Goal: Task Accomplishment & Management: Manage account settings

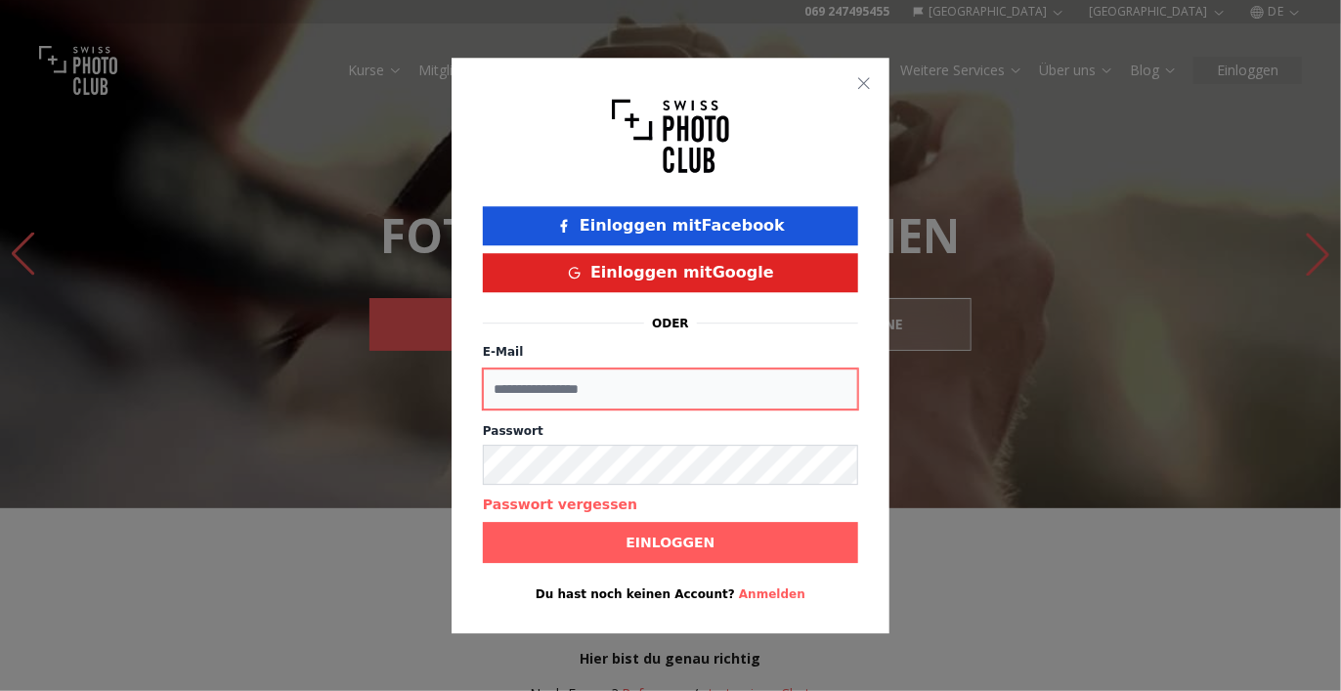
click at [622, 393] on input "E-Mail" at bounding box center [670, 388] width 375 height 41
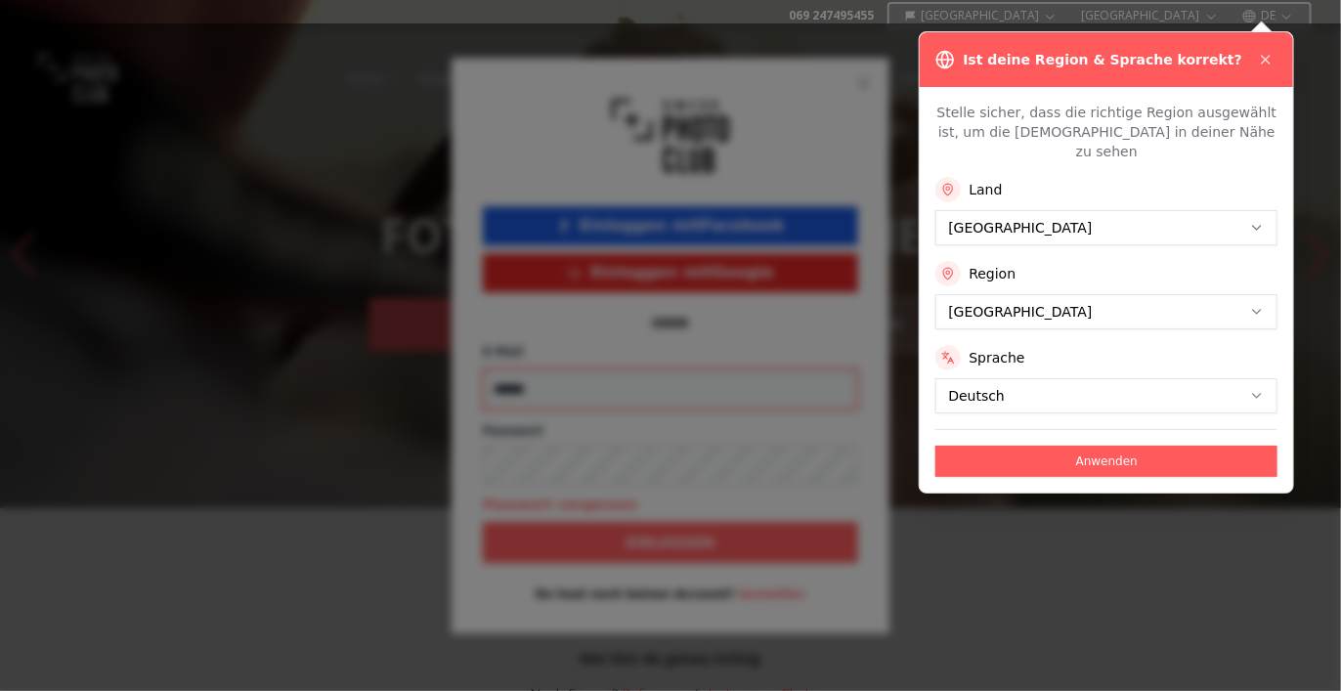
type input "******"
click at [1057, 576] on div at bounding box center [670, 345] width 1341 height 691
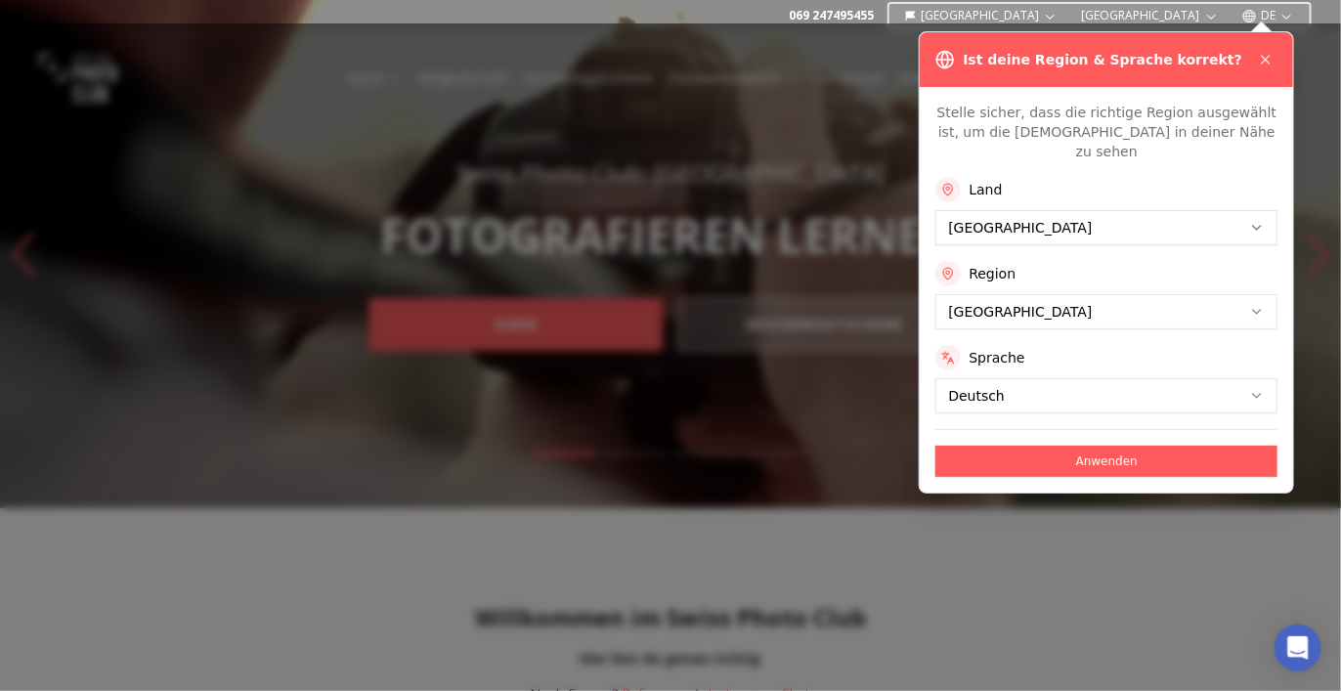
click at [1093, 446] on button "Anwenden" at bounding box center [1106, 461] width 342 height 31
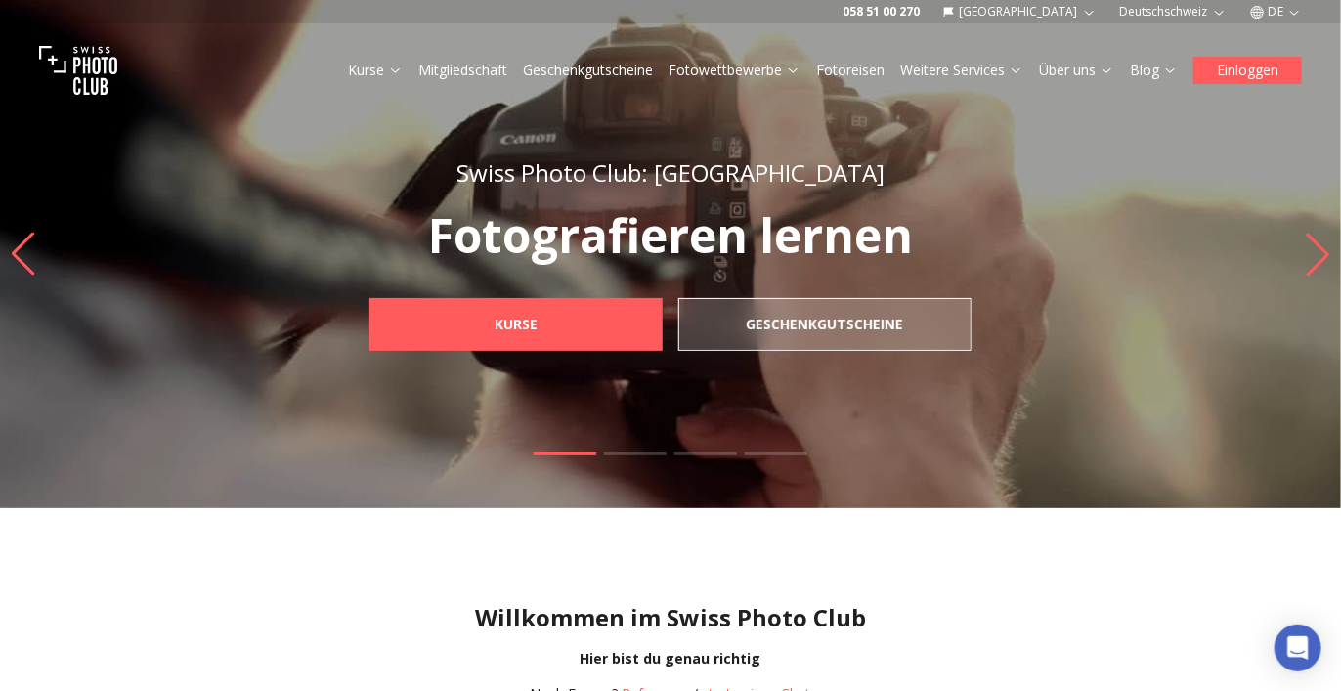
click at [1266, 71] on button "Einloggen" at bounding box center [1247, 70] width 108 height 27
click at [1053, 273] on div at bounding box center [670, 345] width 1341 height 691
click at [1253, 67] on button "Einloggen" at bounding box center [1247, 70] width 108 height 27
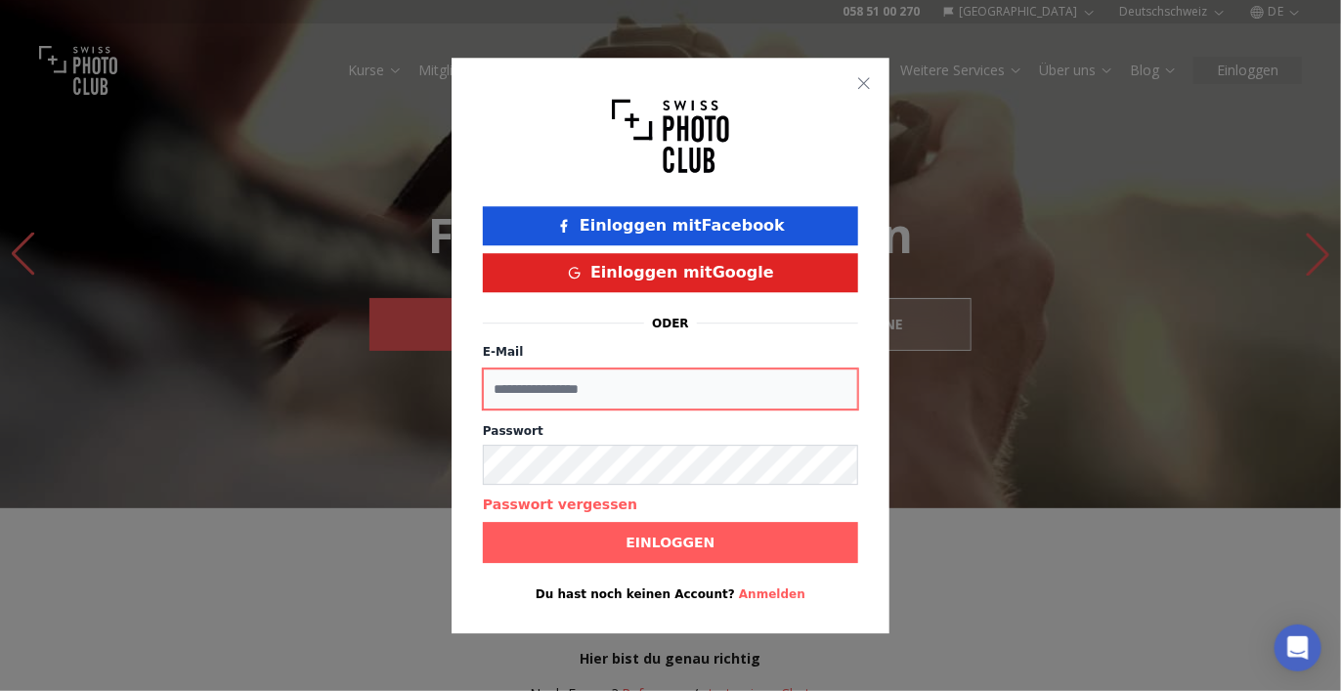
click at [540, 383] on input "E-Mail" at bounding box center [670, 388] width 375 height 41
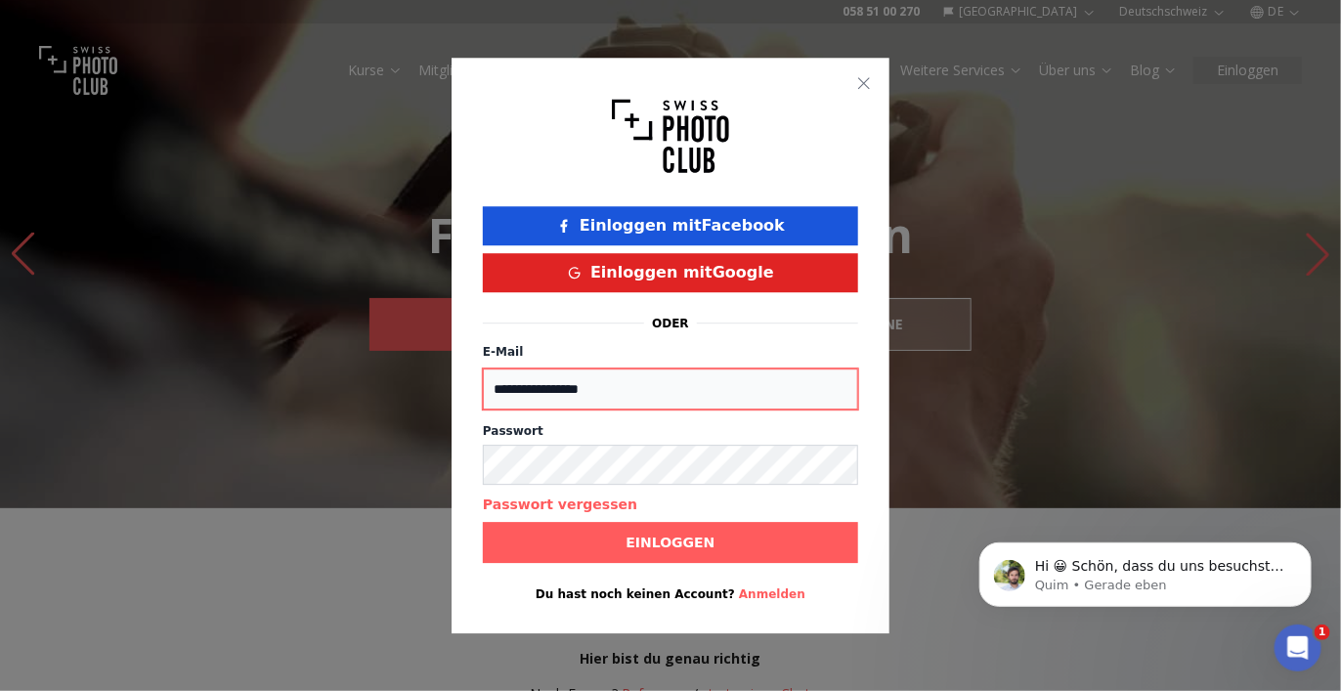
type input "**********"
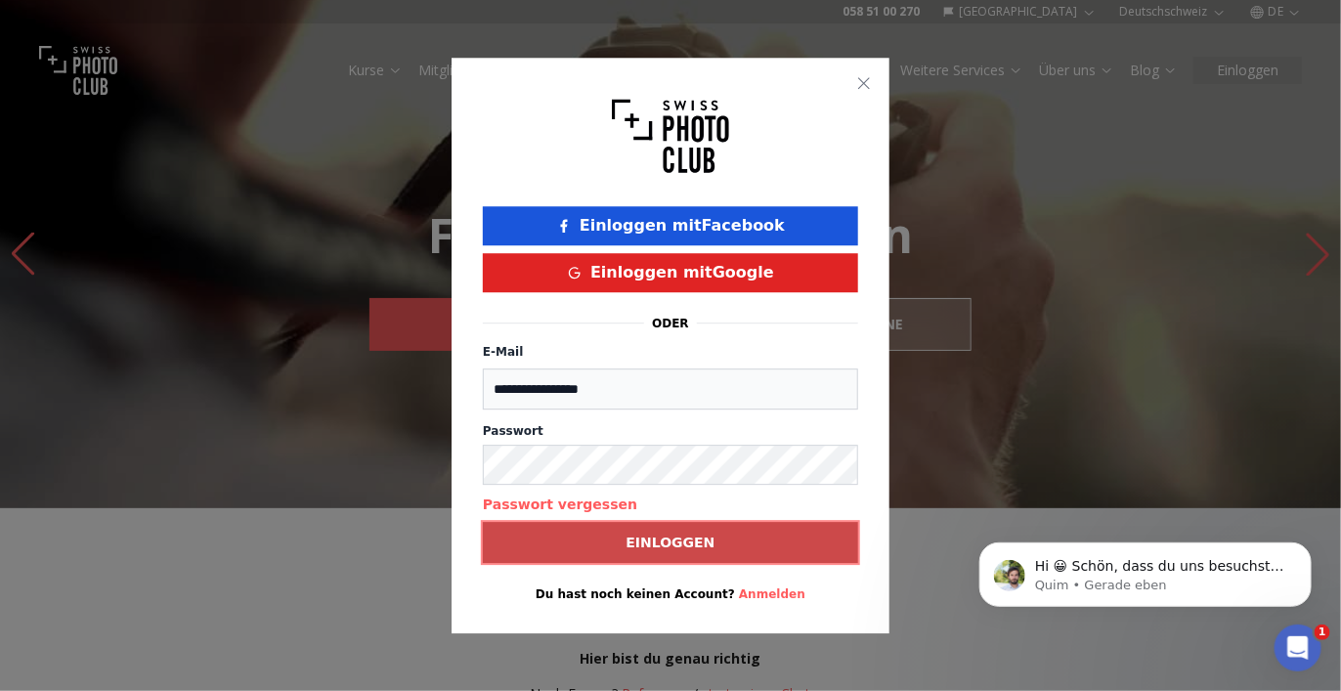
click at [695, 533] on b "Einloggen" at bounding box center [669, 543] width 89 height 20
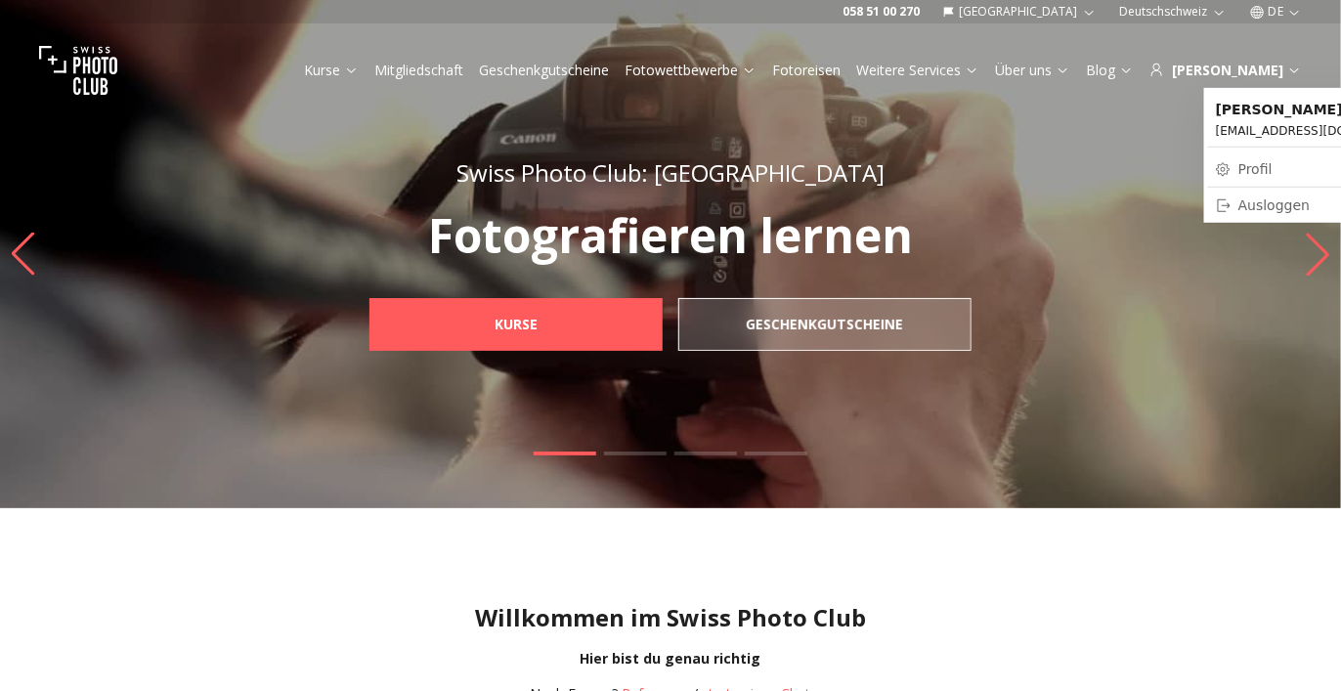
click at [1243, 165] on link "Profil" at bounding box center [1319, 168] width 222 height 27
select select
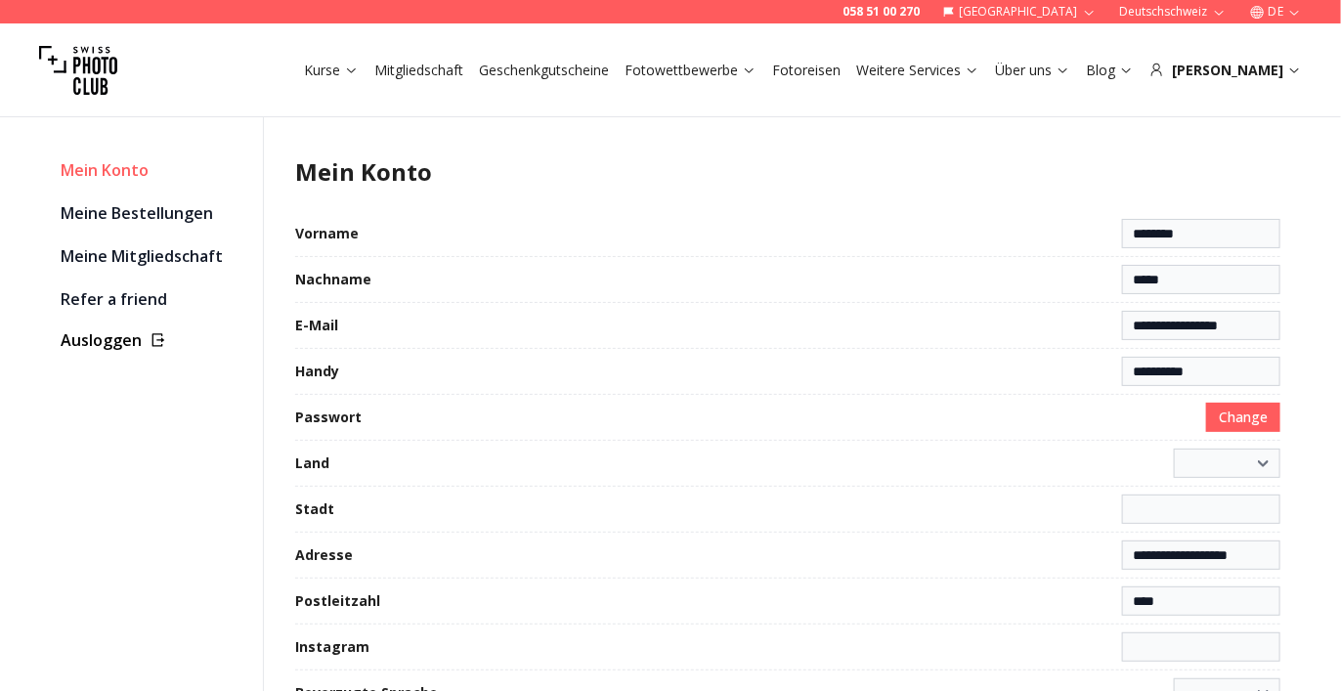
select select "**********"
type input "**********"
select select "******"
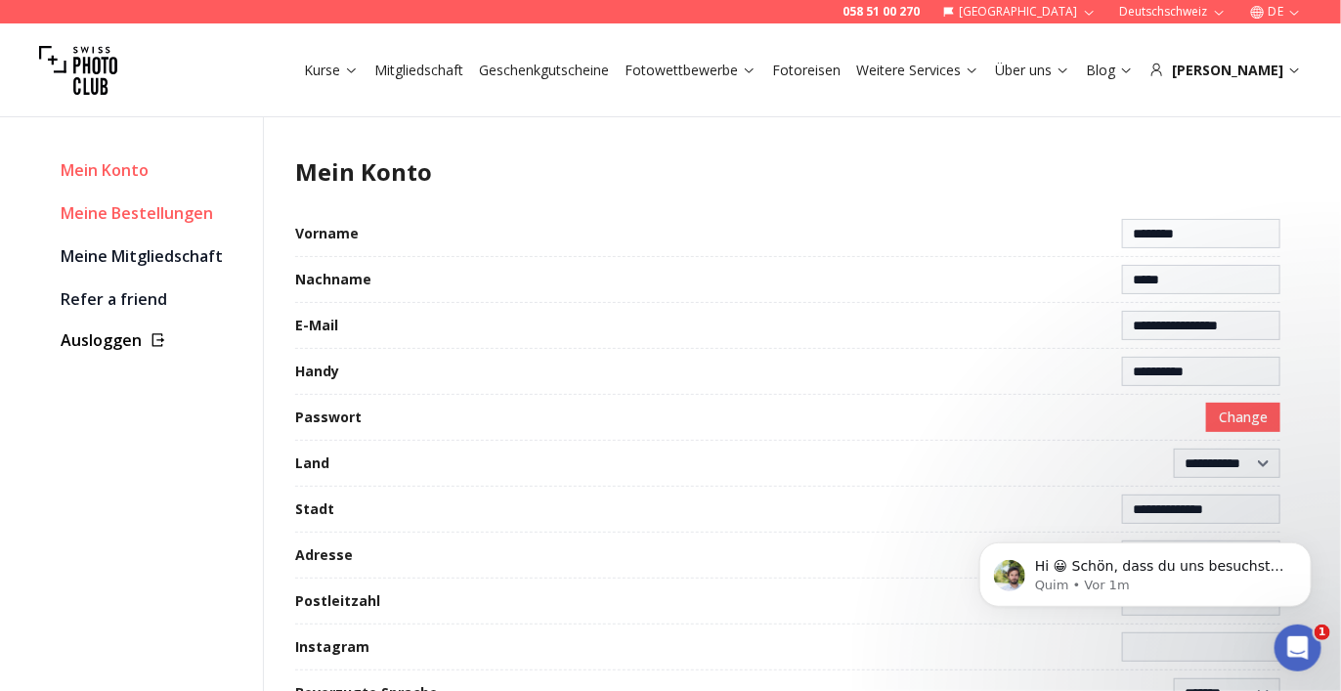
click at [180, 208] on link "Meine Bestellungen" at bounding box center [154, 212] width 187 height 27
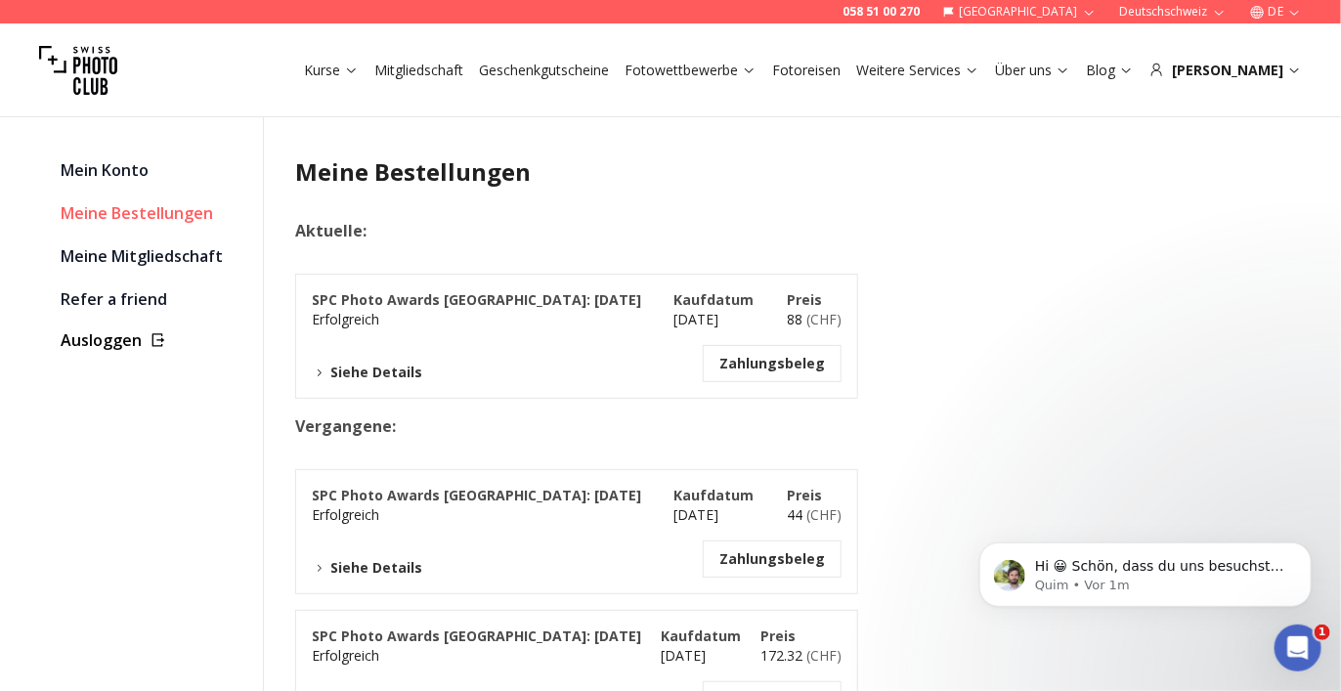
click at [376, 370] on button "Siehe Details" at bounding box center [367, 373] width 110 height 20
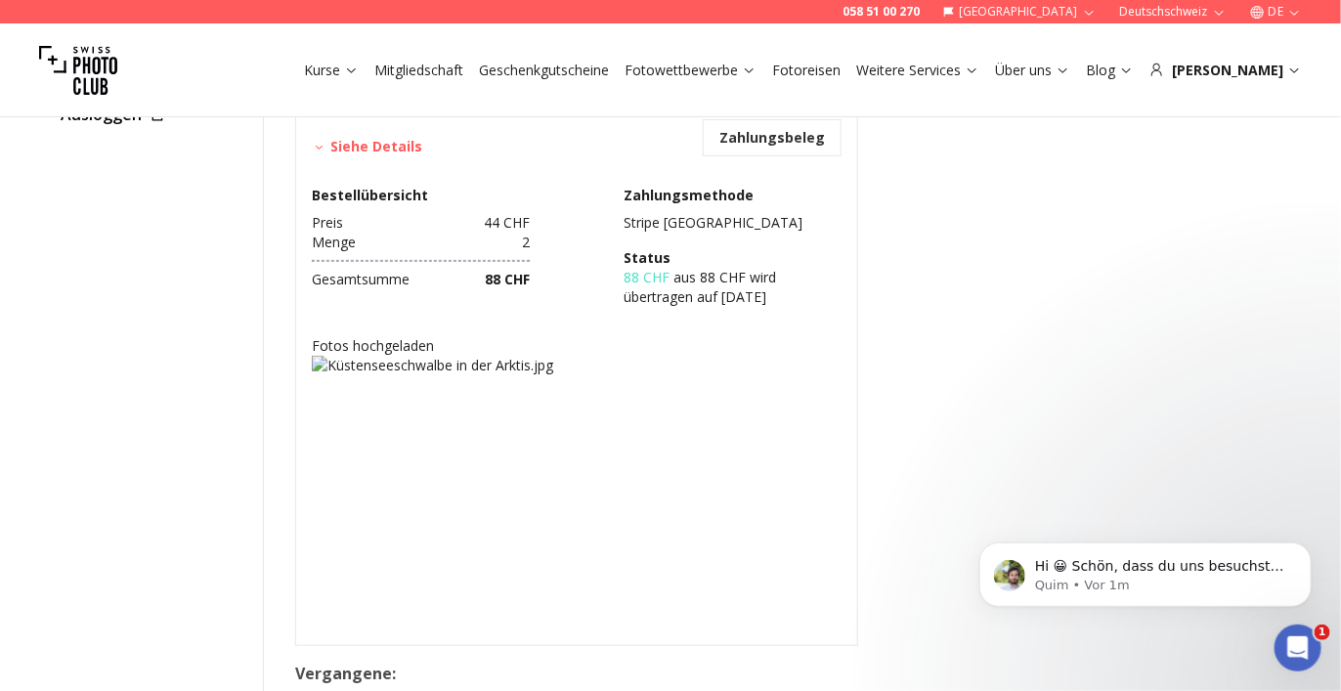
scroll to position [195, 0]
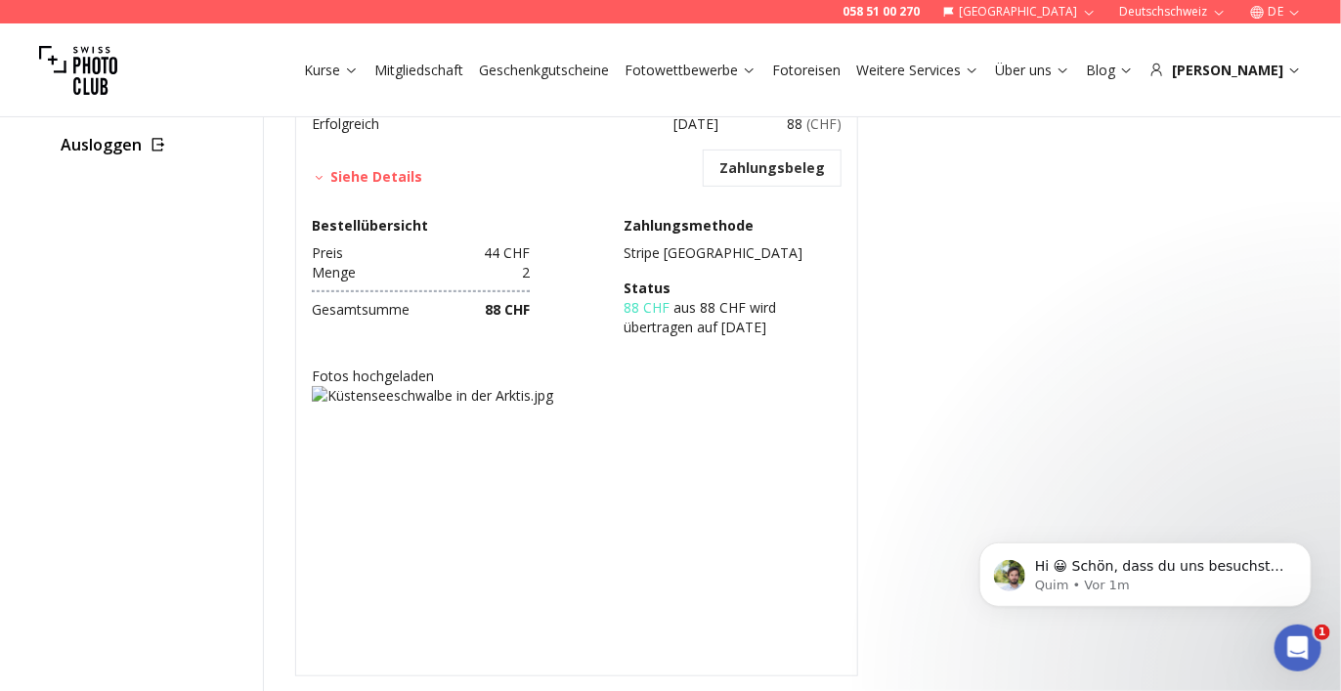
click at [322, 394] on img at bounding box center [577, 651] width 530 height 530
click at [393, 375] on h4 "Fotos hochgeladen" at bounding box center [577, 376] width 530 height 20
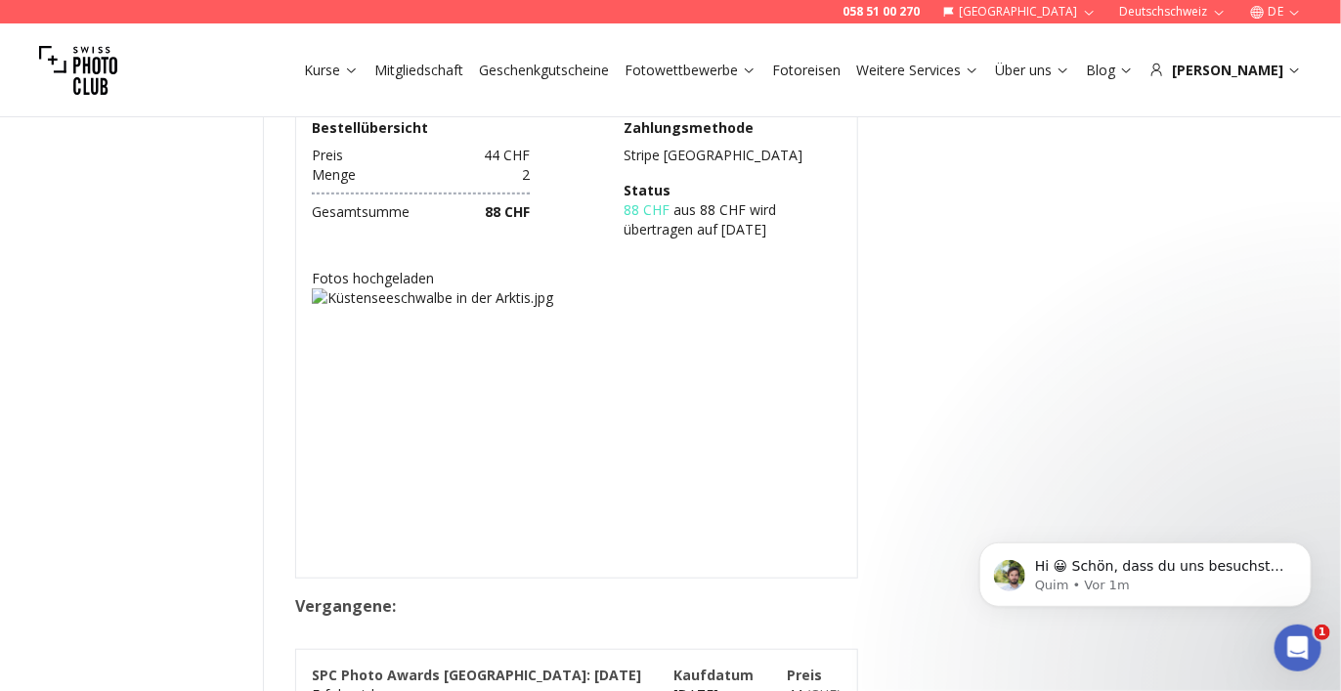
scroll to position [586, 0]
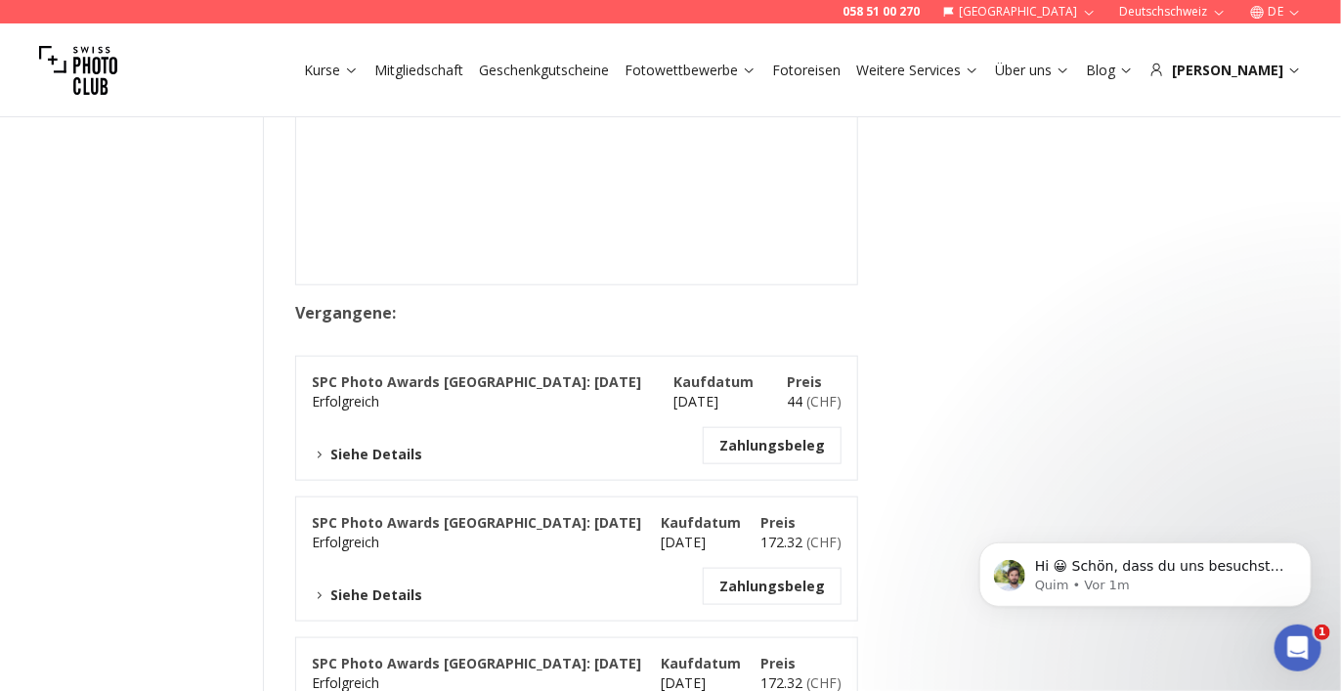
click at [324, 450] on icon at bounding box center [319, 455] width 15 height 15
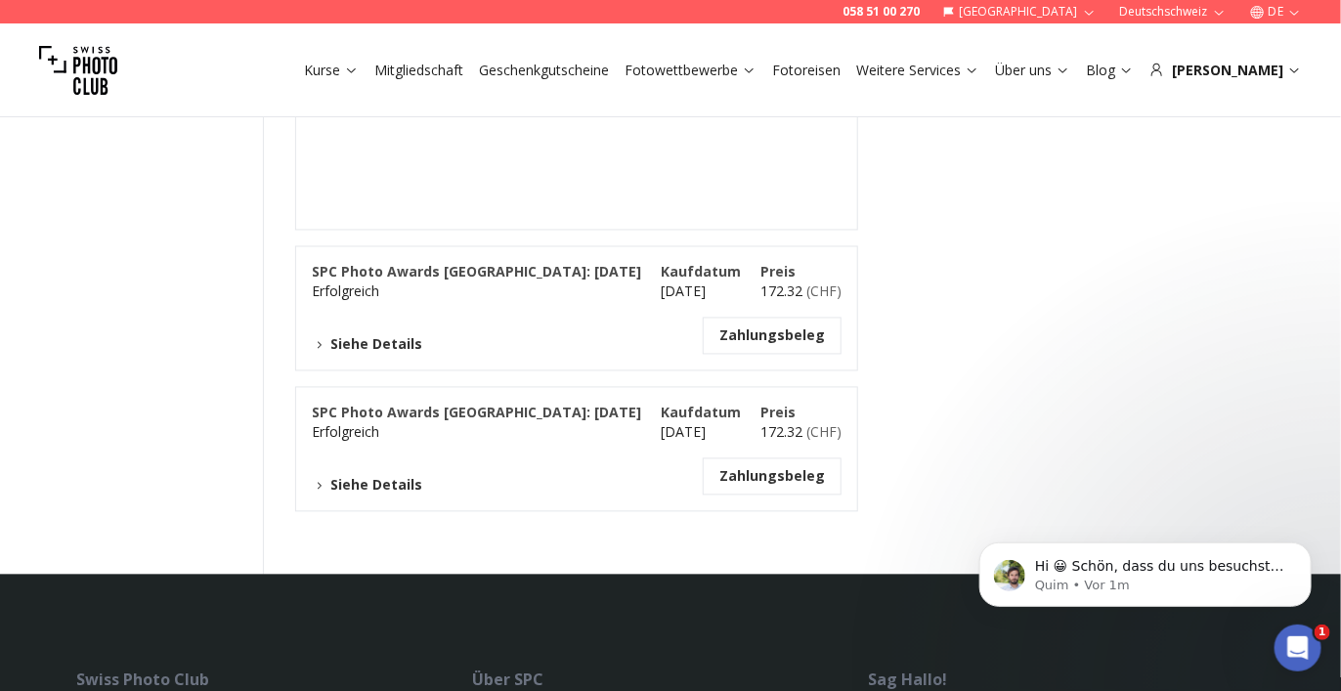
scroll to position [1368, 0]
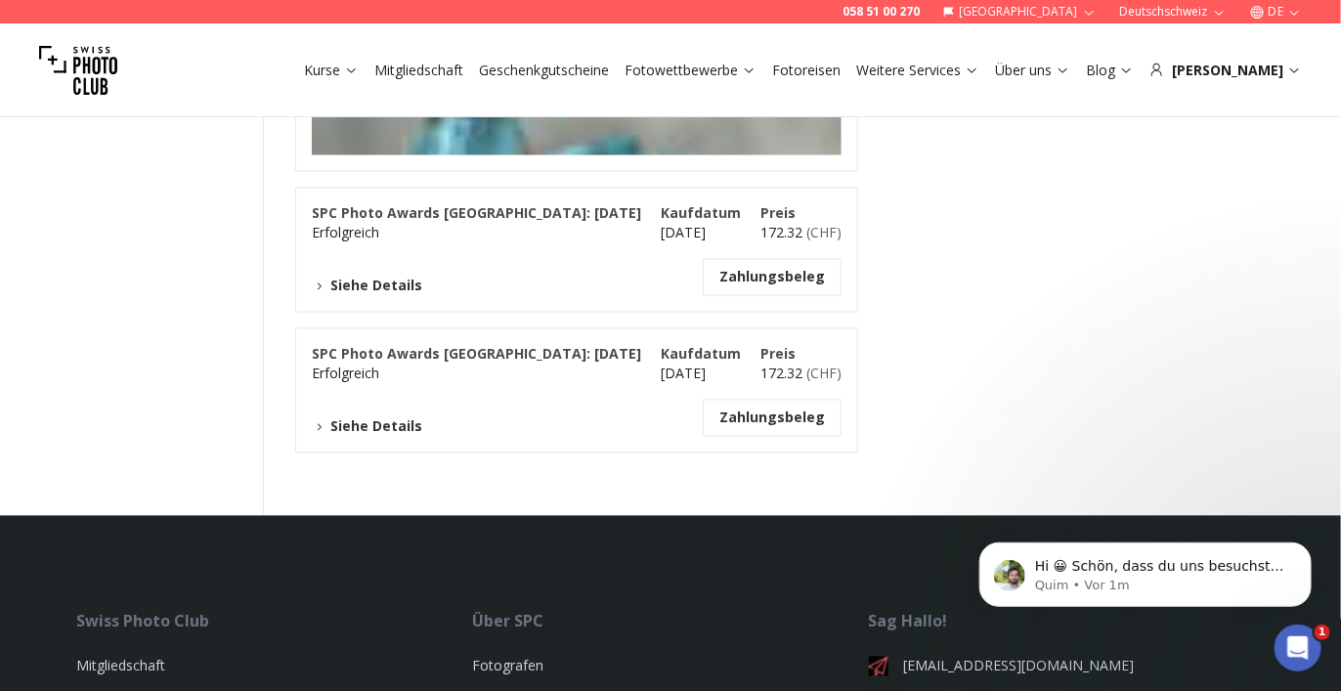
click at [320, 423] on icon at bounding box center [319, 427] width 15 height 15
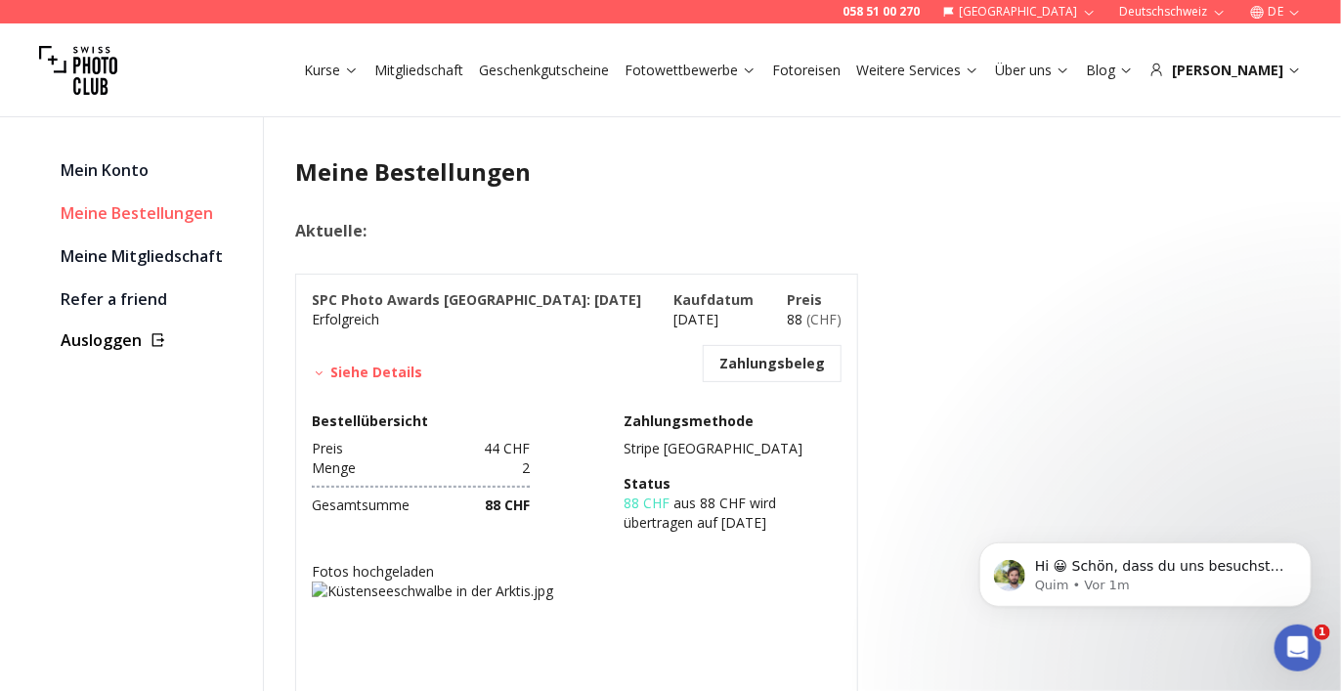
scroll to position [0, 0]
click at [1127, 569] on span "Hi 😀 Schön, dass du uns besuchst. Stell' uns gerne jederzeit Fragen oder hinter…" at bounding box center [1158, 584] width 249 height 55
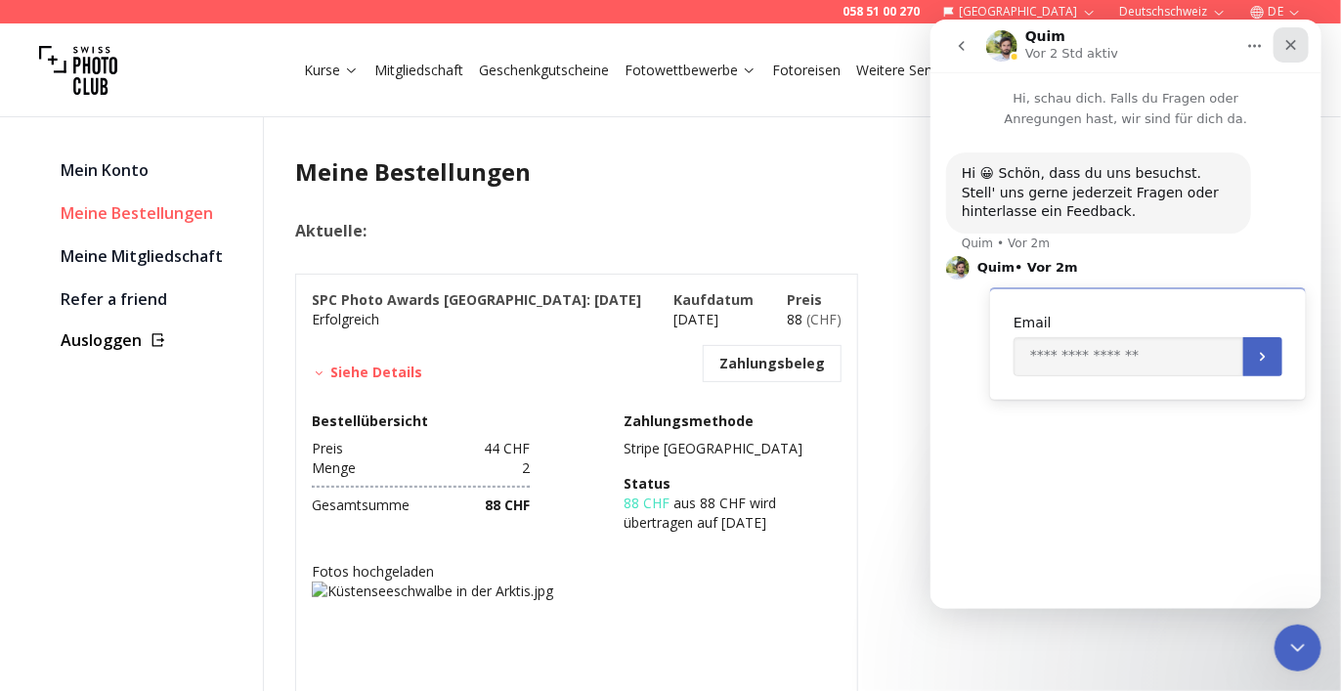
click at [1290, 46] on icon "Schließen" at bounding box center [1290, 45] width 11 height 11
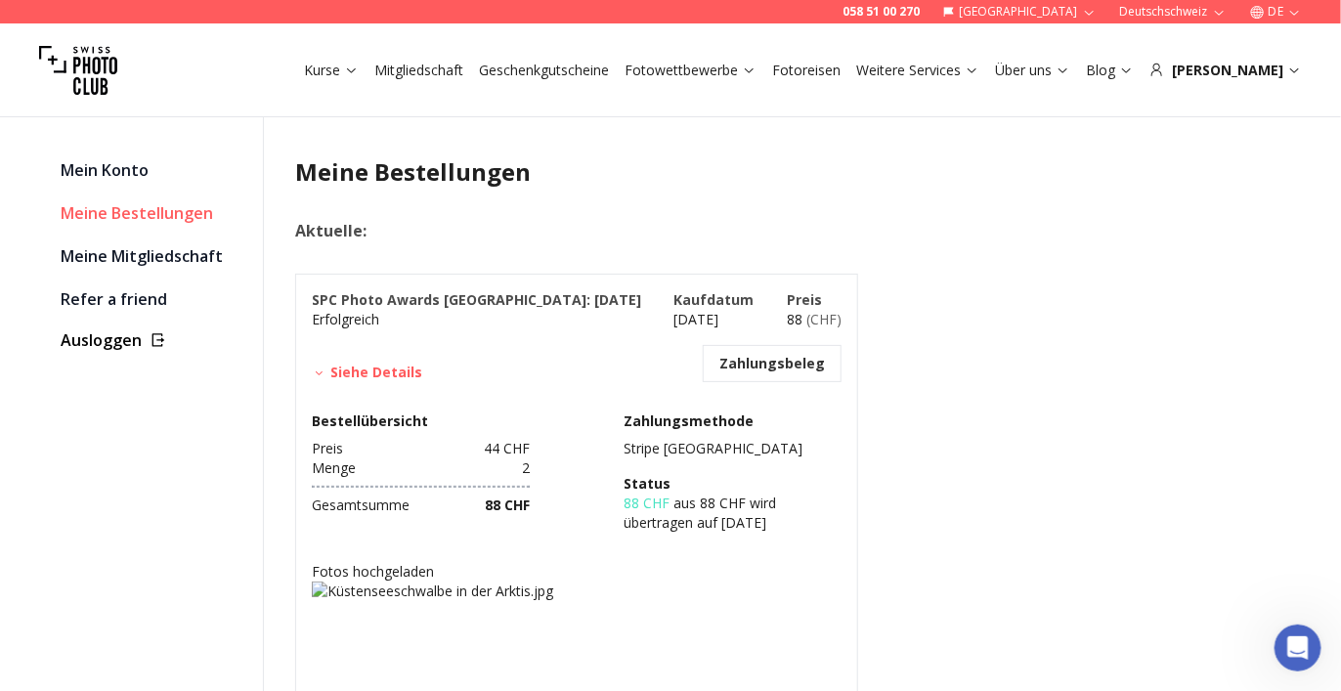
click at [324, 369] on icon at bounding box center [319, 372] width 15 height 15
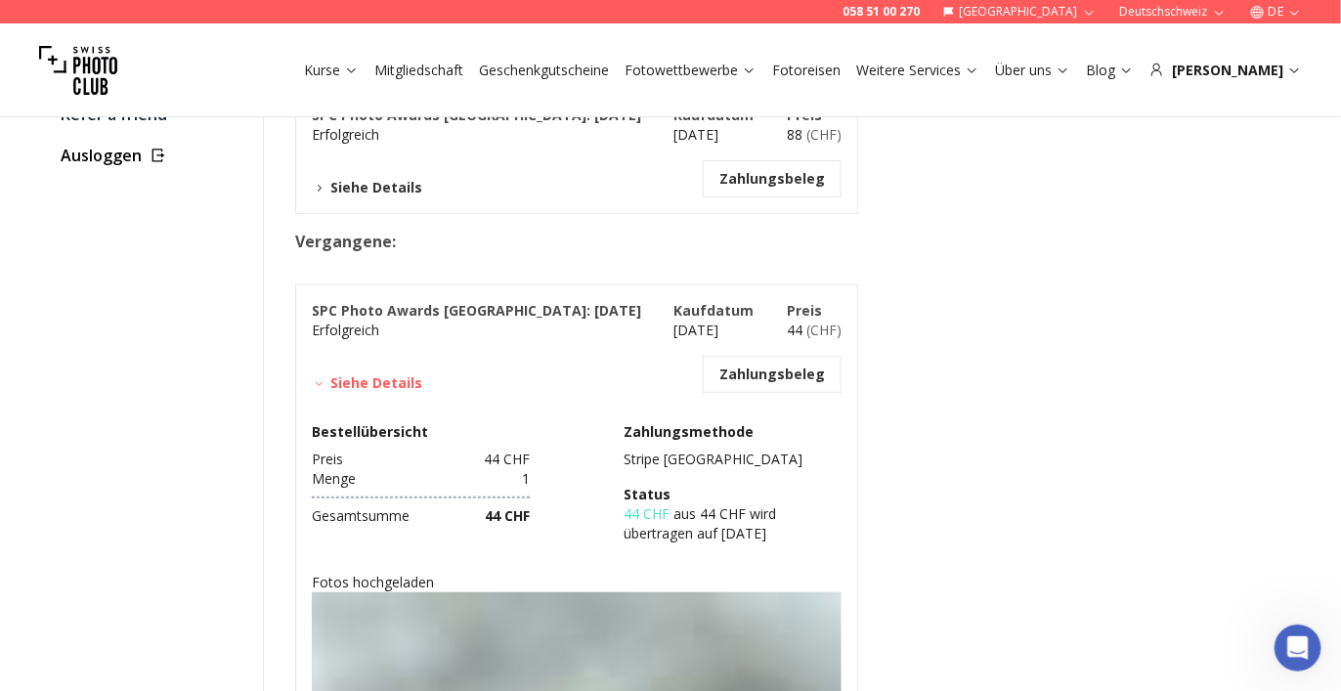
scroll to position [195, 0]
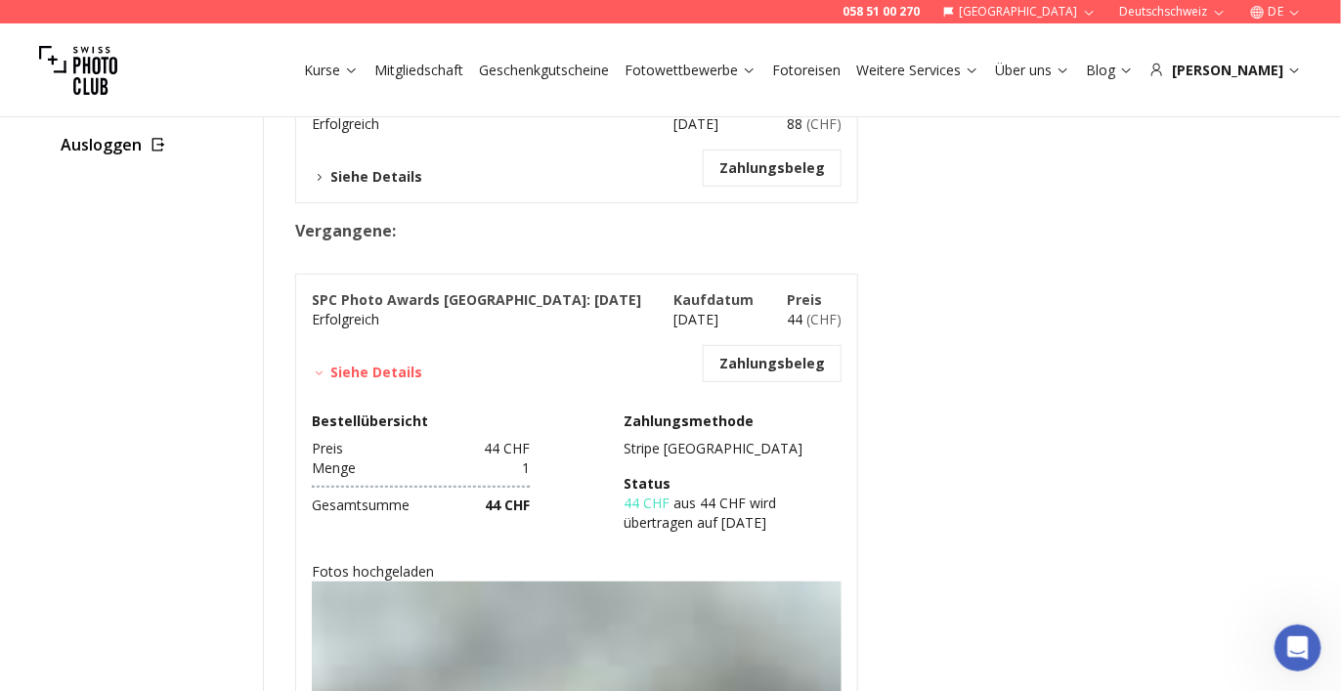
click at [320, 368] on icon at bounding box center [319, 372] width 15 height 15
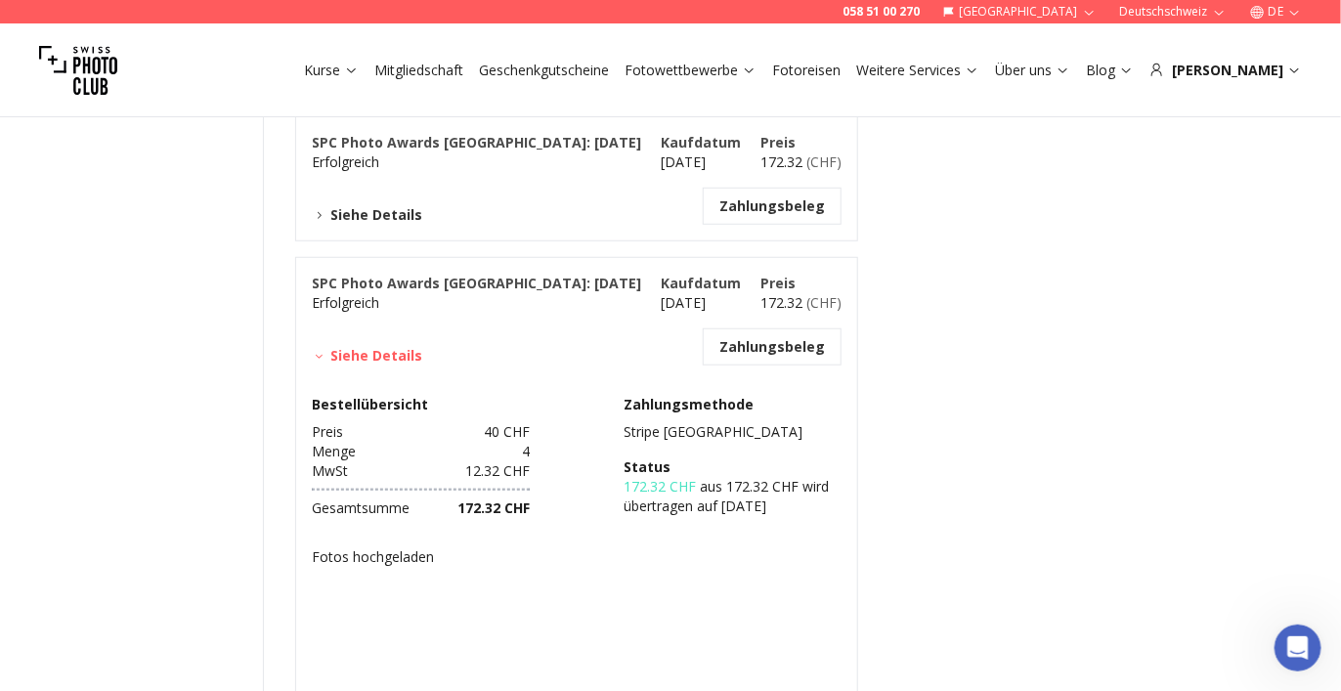
scroll to position [586, 0]
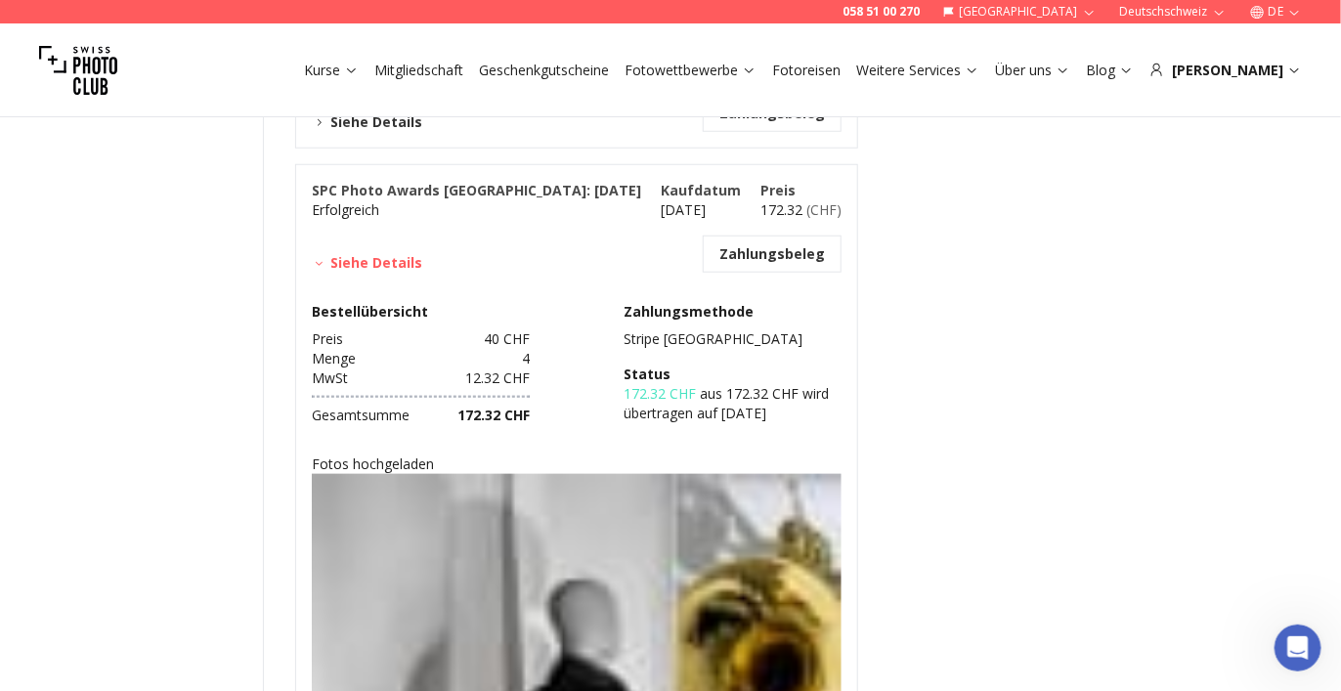
click at [320, 260] on icon at bounding box center [319, 263] width 15 height 15
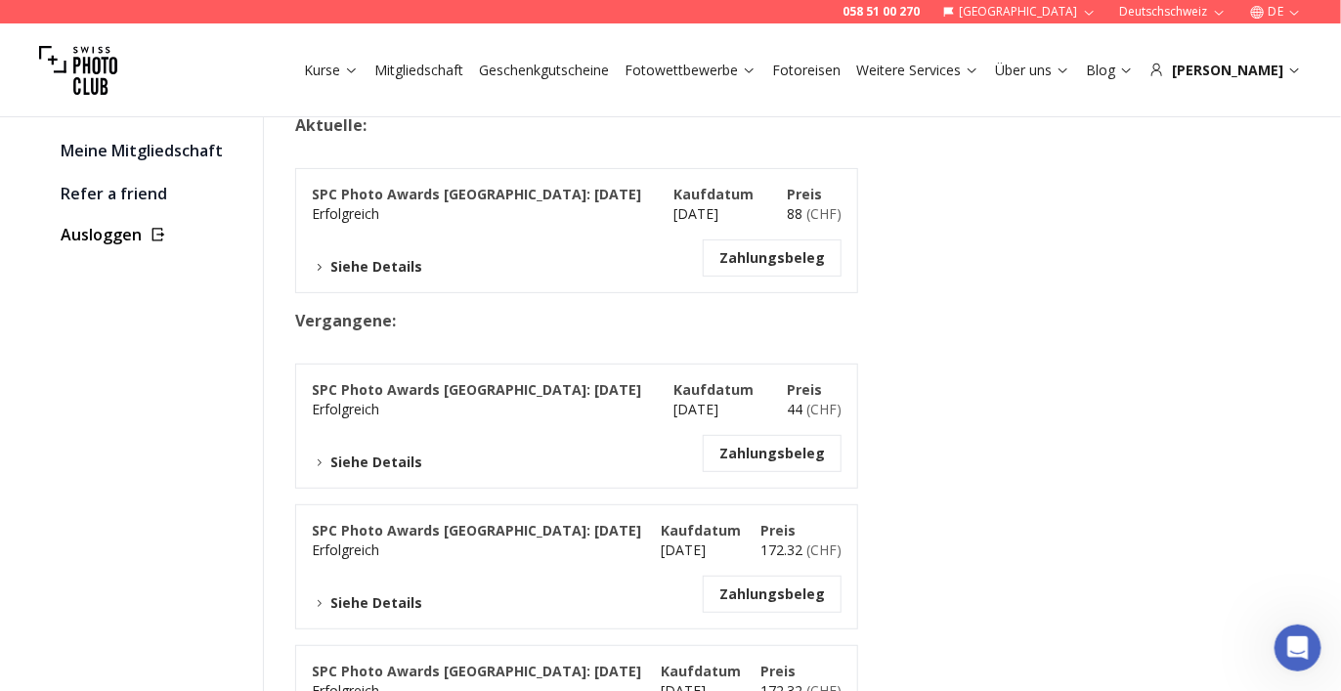
scroll to position [0, 0]
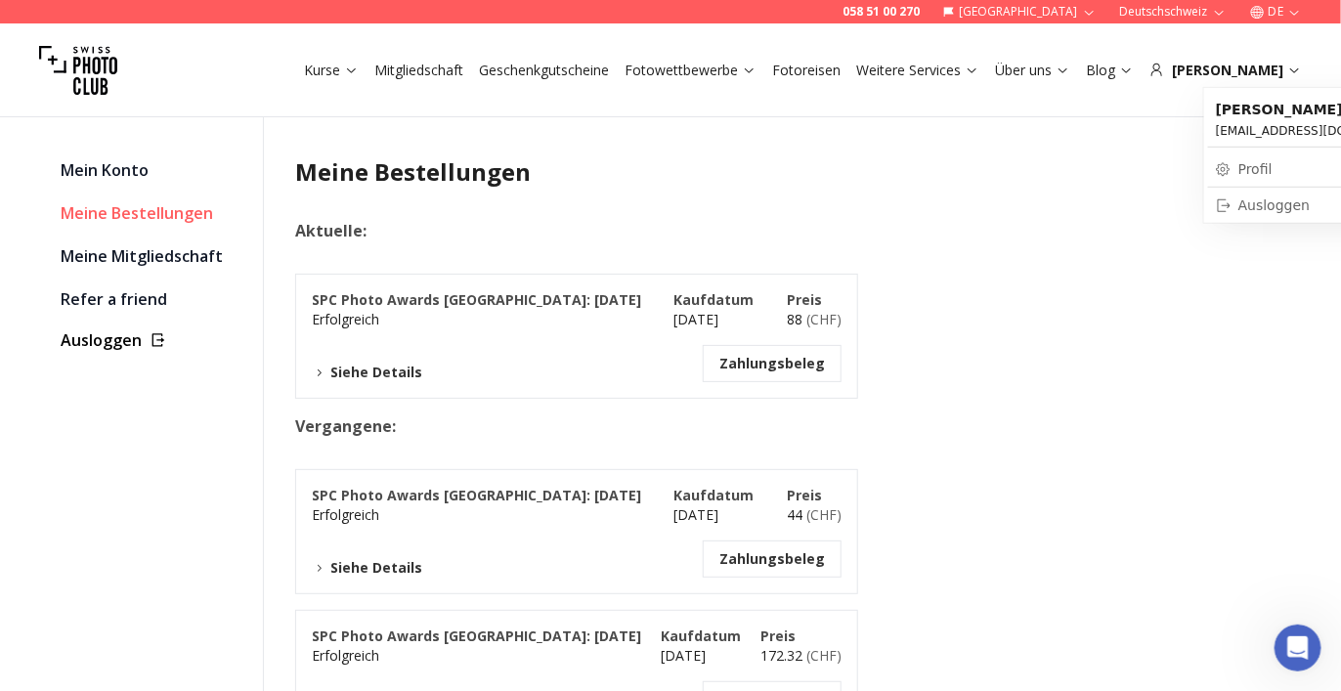
drag, startPoint x: 1258, startPoint y: 200, endPoint x: 1233, endPoint y: 221, distance: 31.9
click at [1258, 200] on div "Ausloggen" at bounding box center [1319, 205] width 206 height 20
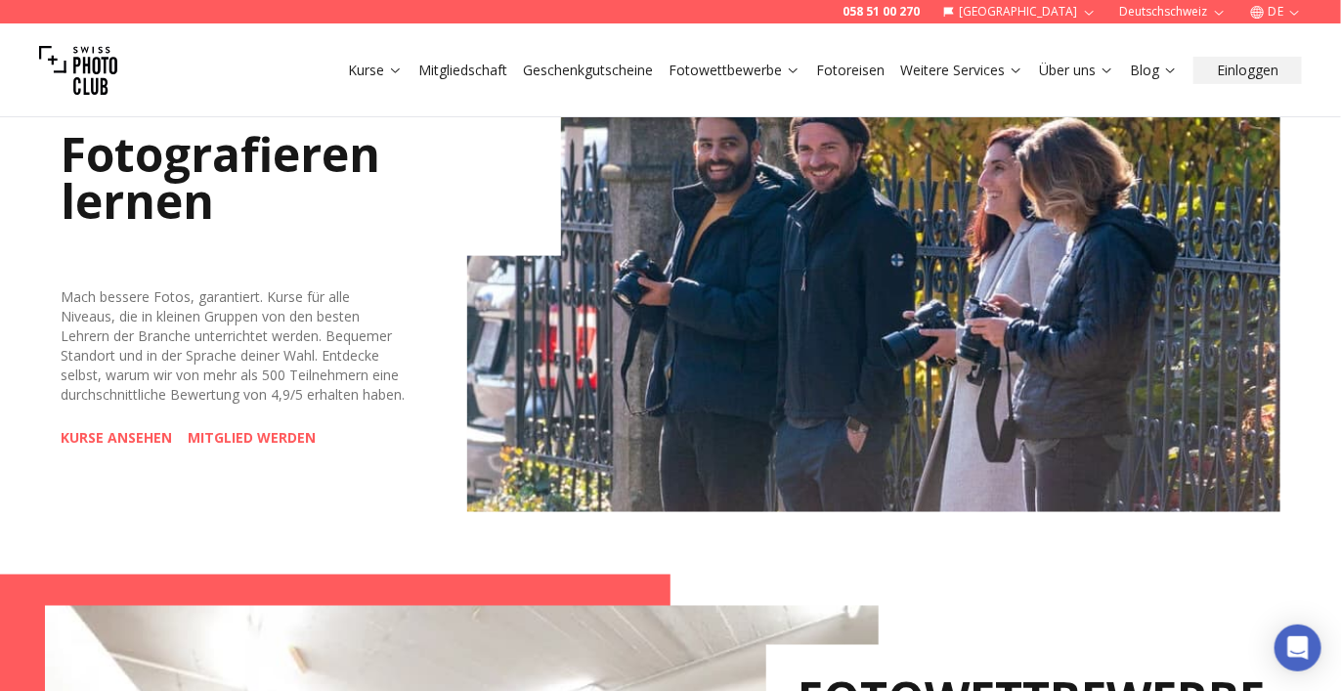
scroll to position [977, 0]
